Goal: Find specific page/section: Find specific page/section

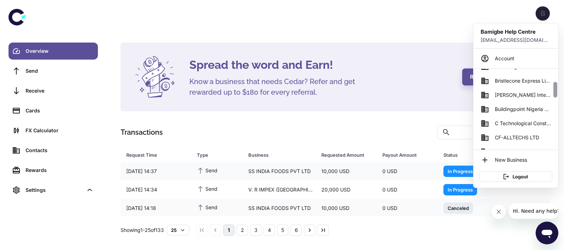
click at [555, 93] on div at bounding box center [554, 109] width 5 height 81
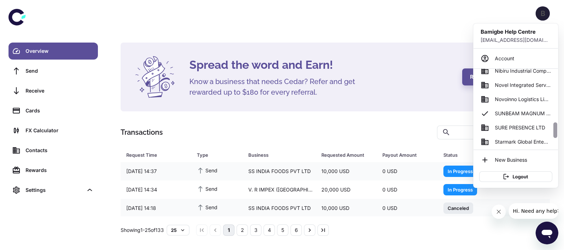
scroll to position [279, 0]
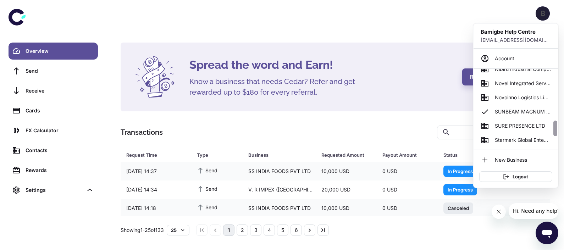
drag, startPoint x: 555, startPoint y: 93, endPoint x: 558, endPoint y: 133, distance: 40.8
click at [558, 133] on div "Bamigbe Help Centre [EMAIL_ADDRESS][DOMAIN_NAME] Account AERIX SAFETY LIMITED A…" at bounding box center [515, 105] width 85 height 164
click at [527, 127] on span "SURE PRESENCE LTD" at bounding box center [519, 126] width 50 height 8
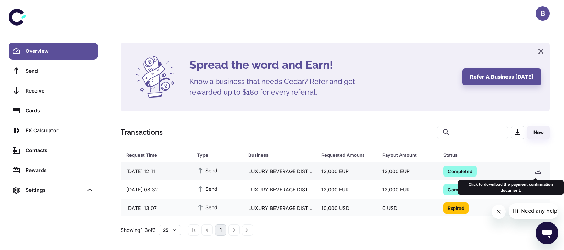
click at [533, 172] on icon "button" at bounding box center [537, 171] width 9 height 9
